Goal: Task Accomplishment & Management: Manage account settings

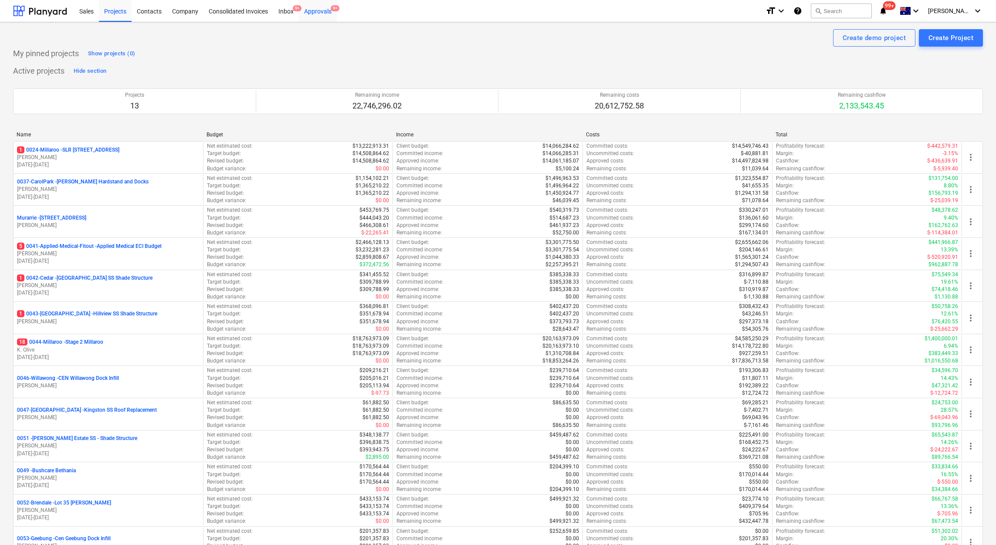
click at [317, 12] on div "Approvals 9+" at bounding box center [318, 11] width 38 height 22
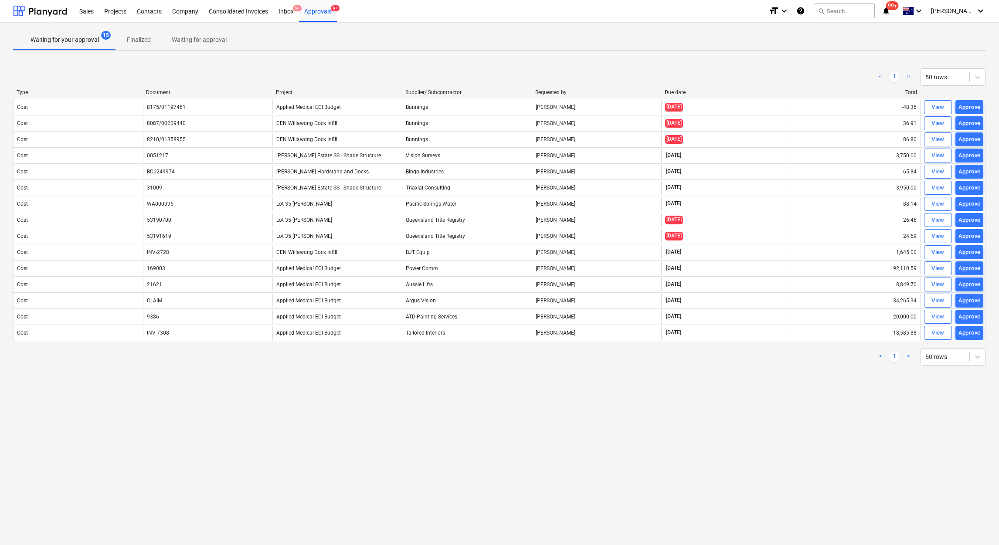
click at [280, 92] on div "Project" at bounding box center [337, 92] width 122 height 6
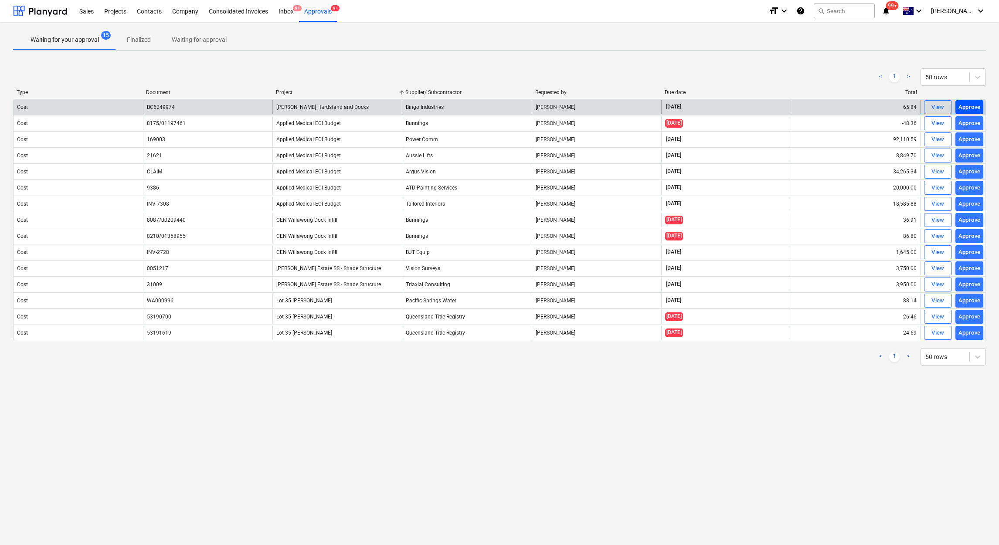
click at [972, 110] on div "Approve" at bounding box center [969, 107] width 22 height 10
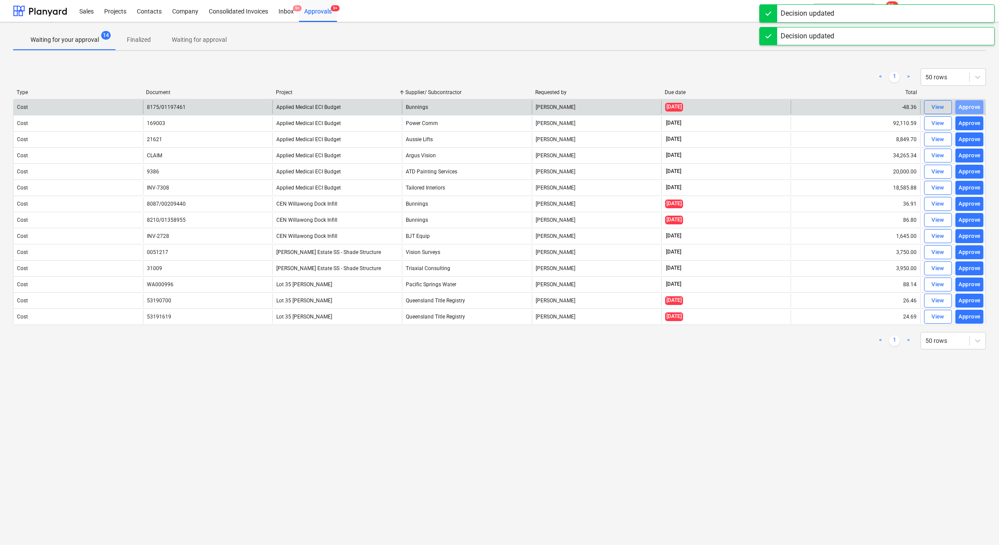
click at [972, 110] on div "Approve" at bounding box center [969, 107] width 22 height 10
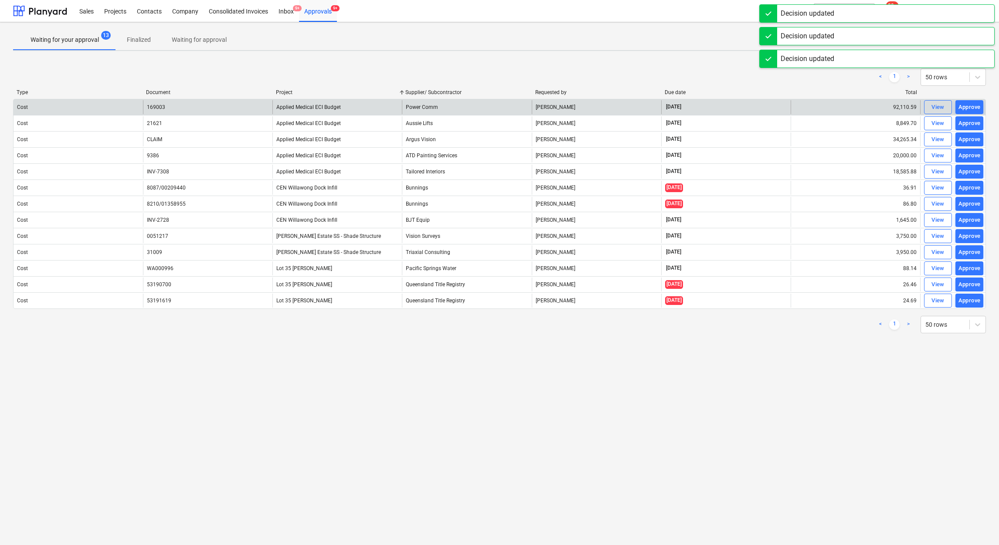
click at [972, 110] on div "Approve" at bounding box center [969, 107] width 22 height 10
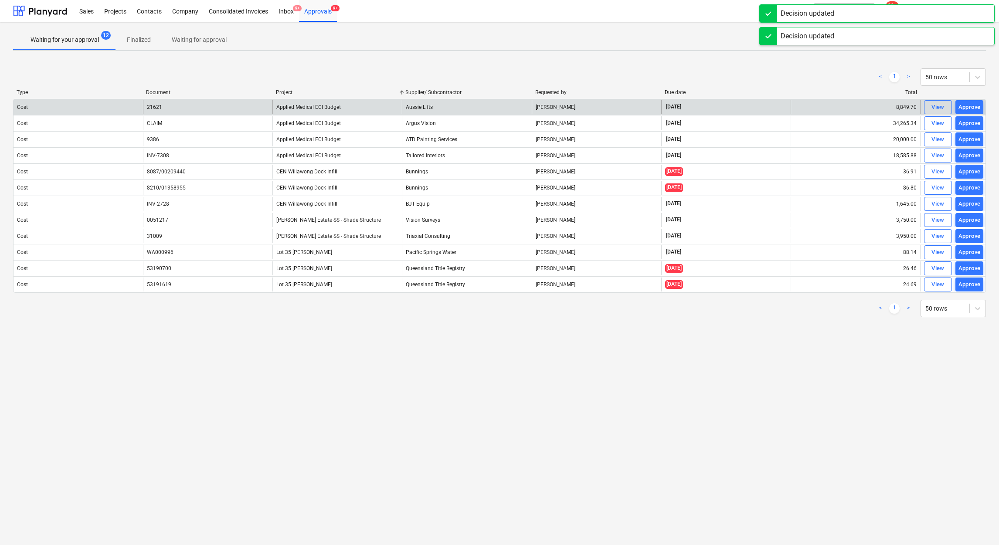
click at [972, 110] on div "Approve" at bounding box center [969, 107] width 22 height 10
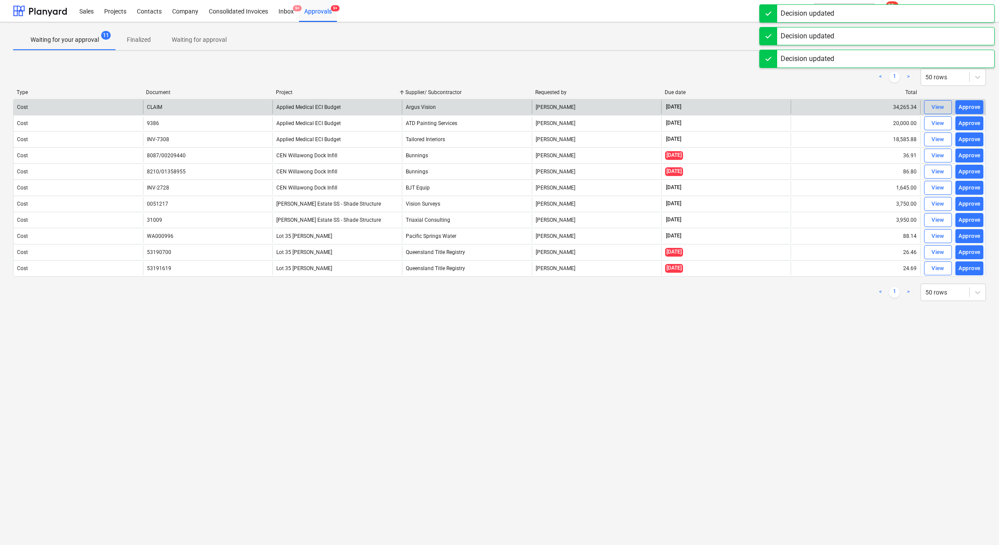
click at [972, 110] on div "Approve" at bounding box center [969, 107] width 22 height 10
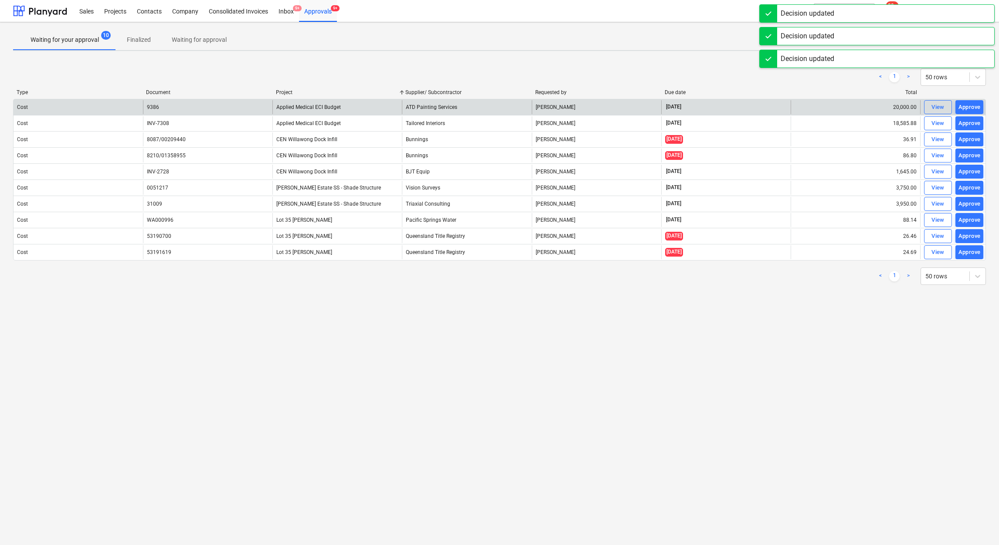
click at [972, 110] on div "Approve" at bounding box center [969, 107] width 22 height 10
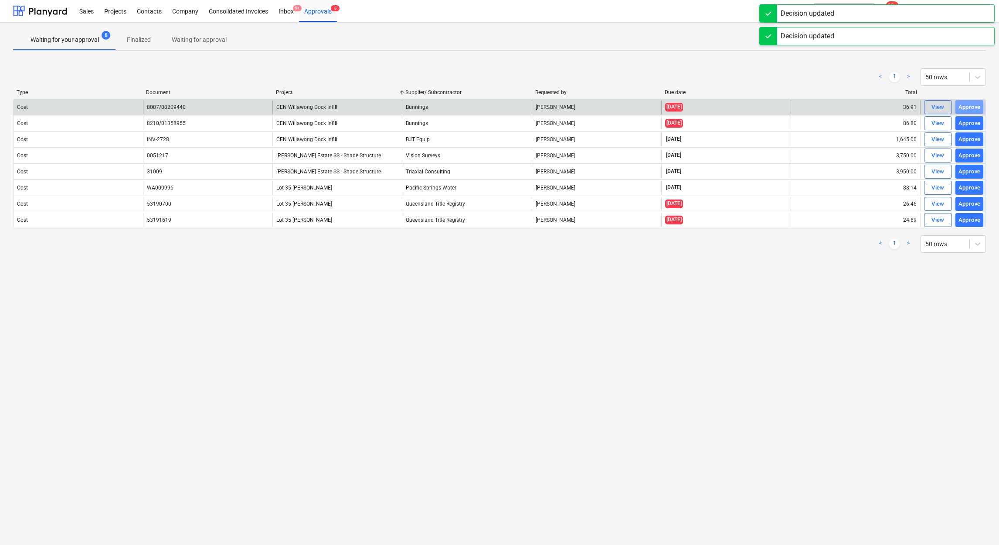
click at [972, 110] on div "Approve" at bounding box center [969, 107] width 22 height 10
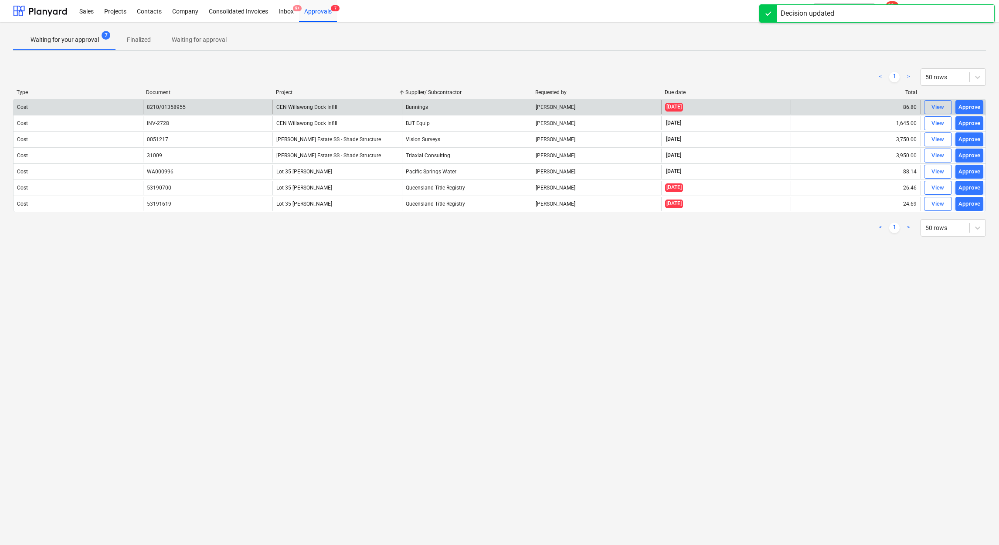
click at [972, 110] on div "Approve" at bounding box center [969, 107] width 22 height 10
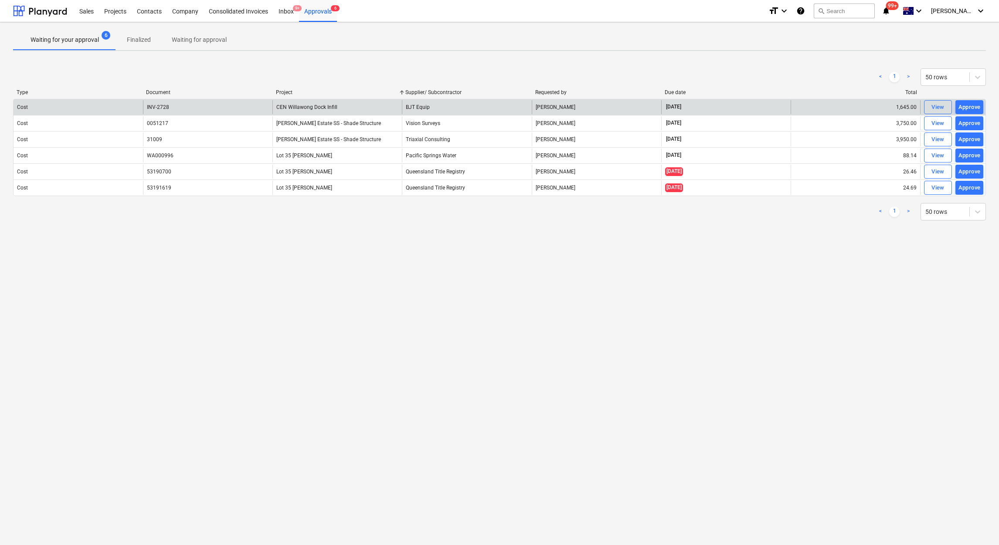
click at [972, 110] on div "Approve" at bounding box center [969, 107] width 22 height 10
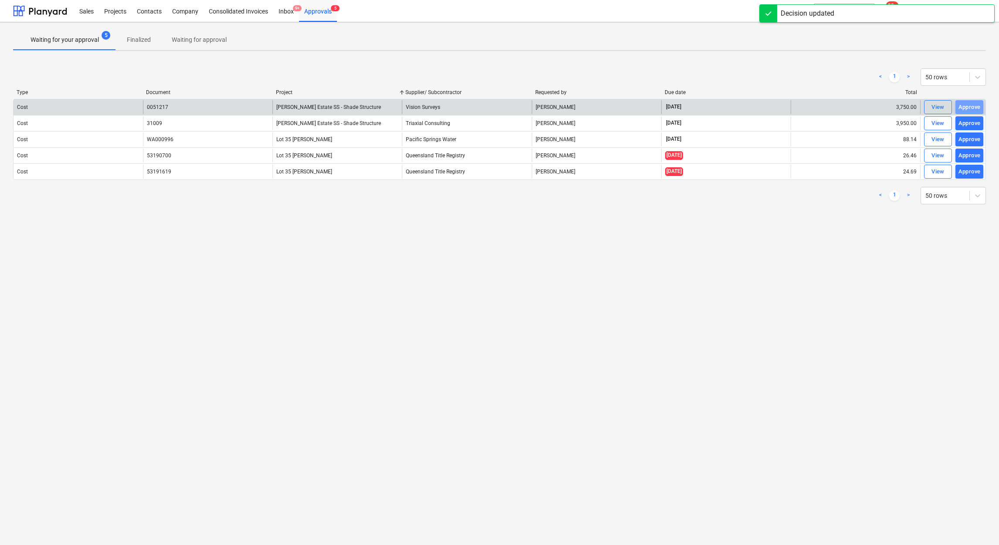
click at [972, 110] on div "Approve" at bounding box center [969, 107] width 22 height 10
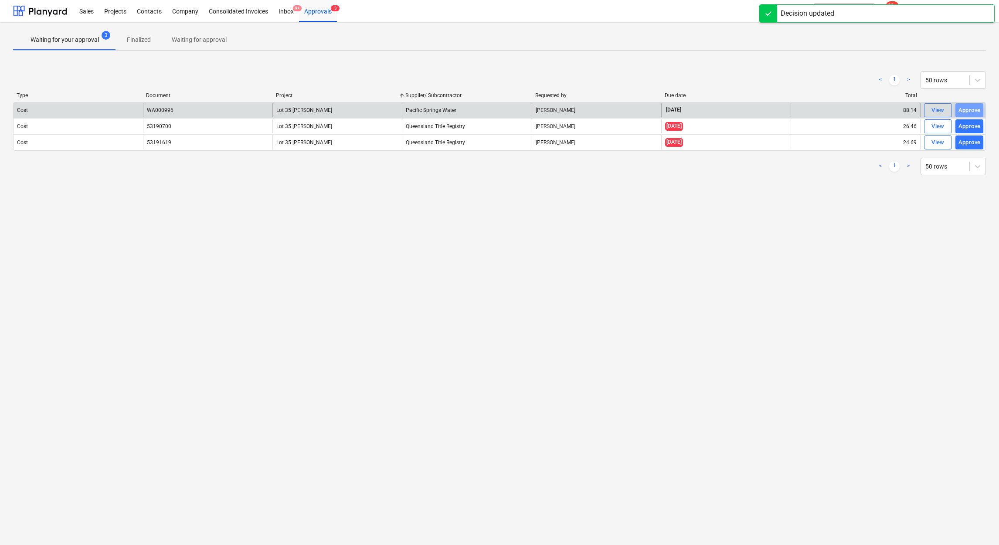
click at [972, 110] on div "Approve" at bounding box center [969, 110] width 22 height 10
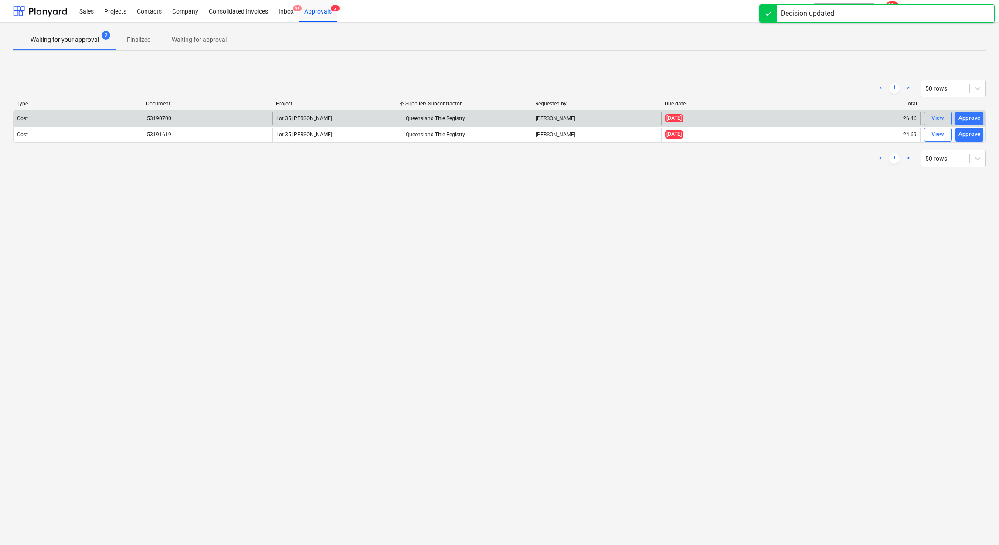
click at [972, 110] on div "Cost 53190700 Lot 35 [PERSON_NAME] Queensland Title Registry [PERSON_NAME] [DAT…" at bounding box center [499, 118] width 972 height 16
click at [972, 115] on div "Approve" at bounding box center [969, 118] width 22 height 10
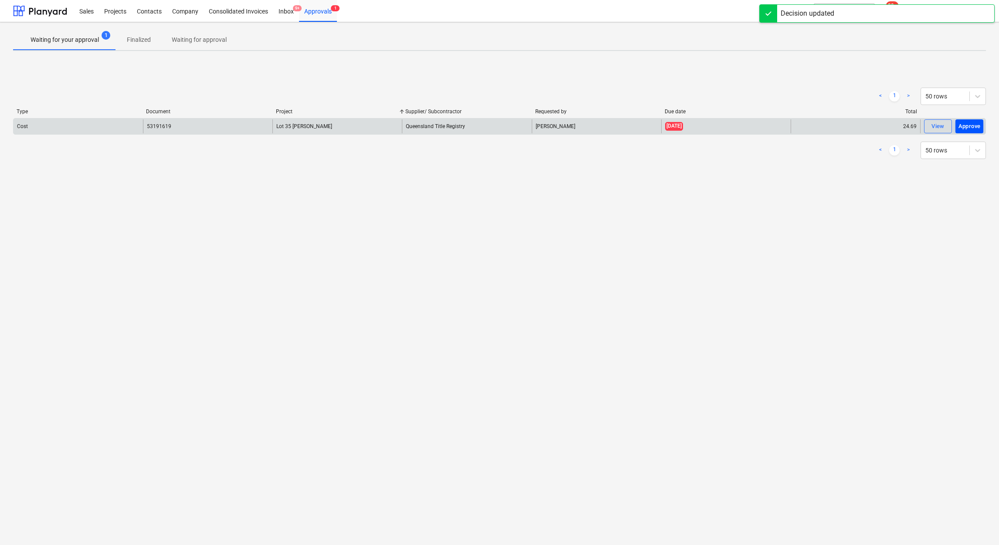
click at [969, 122] on div "Approve" at bounding box center [969, 127] width 22 height 10
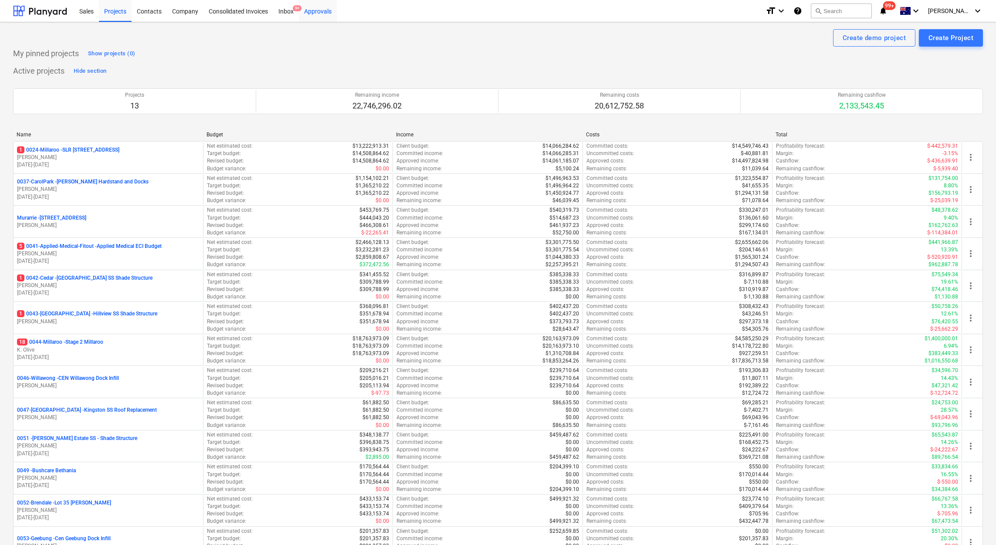
click at [321, 8] on div "Approvals" at bounding box center [318, 11] width 38 height 22
